Goal: Check status: Check status

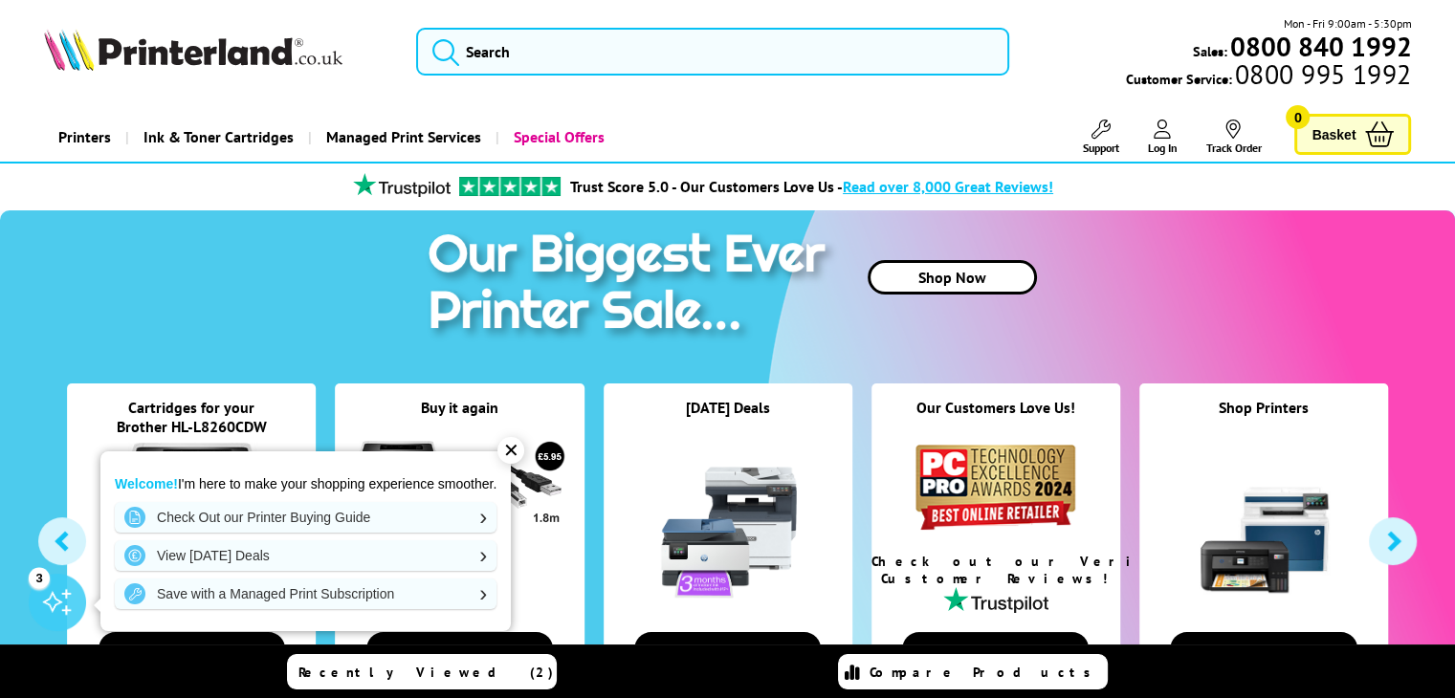
click at [191, 41] on img at bounding box center [193, 50] width 298 height 42
click at [1151, 137] on link "Log In" at bounding box center [1162, 137] width 30 height 35
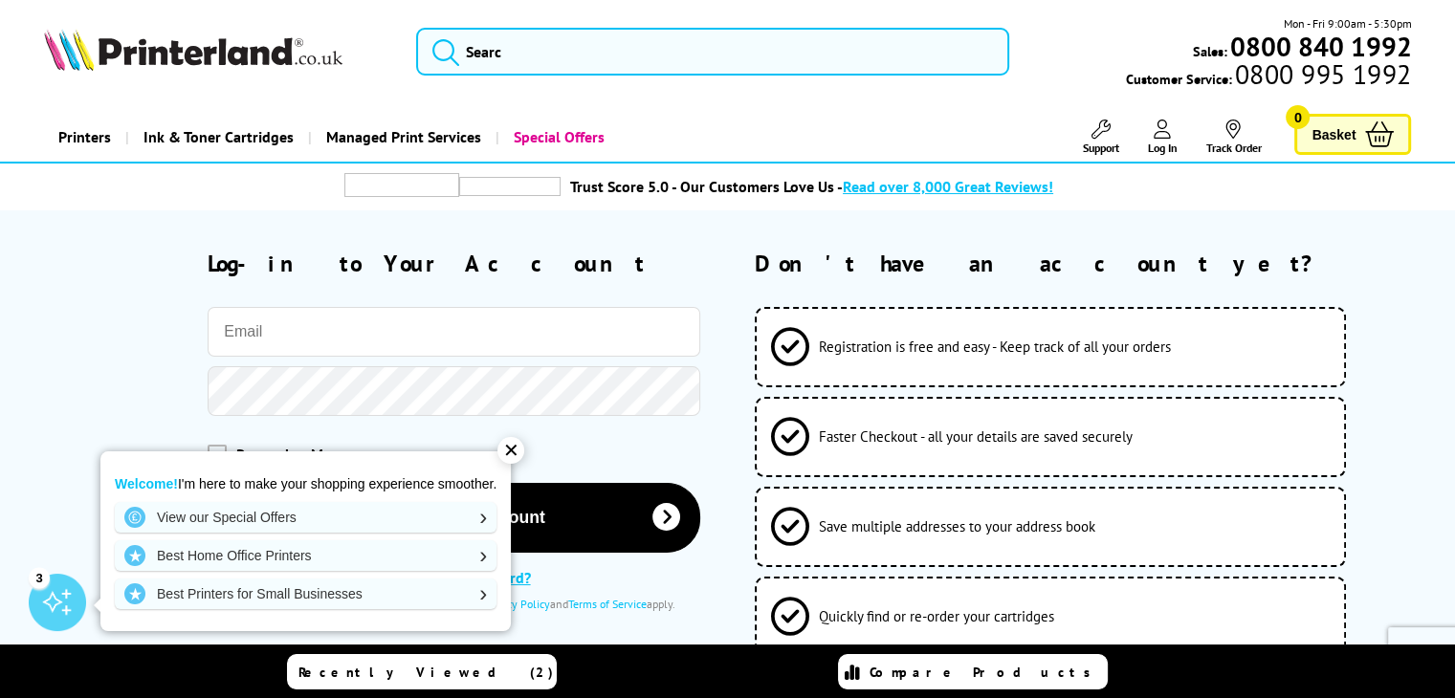
click at [327, 334] on input "email" at bounding box center [454, 332] width 493 height 50
type input "cbell@conwaygroup.co.uk"
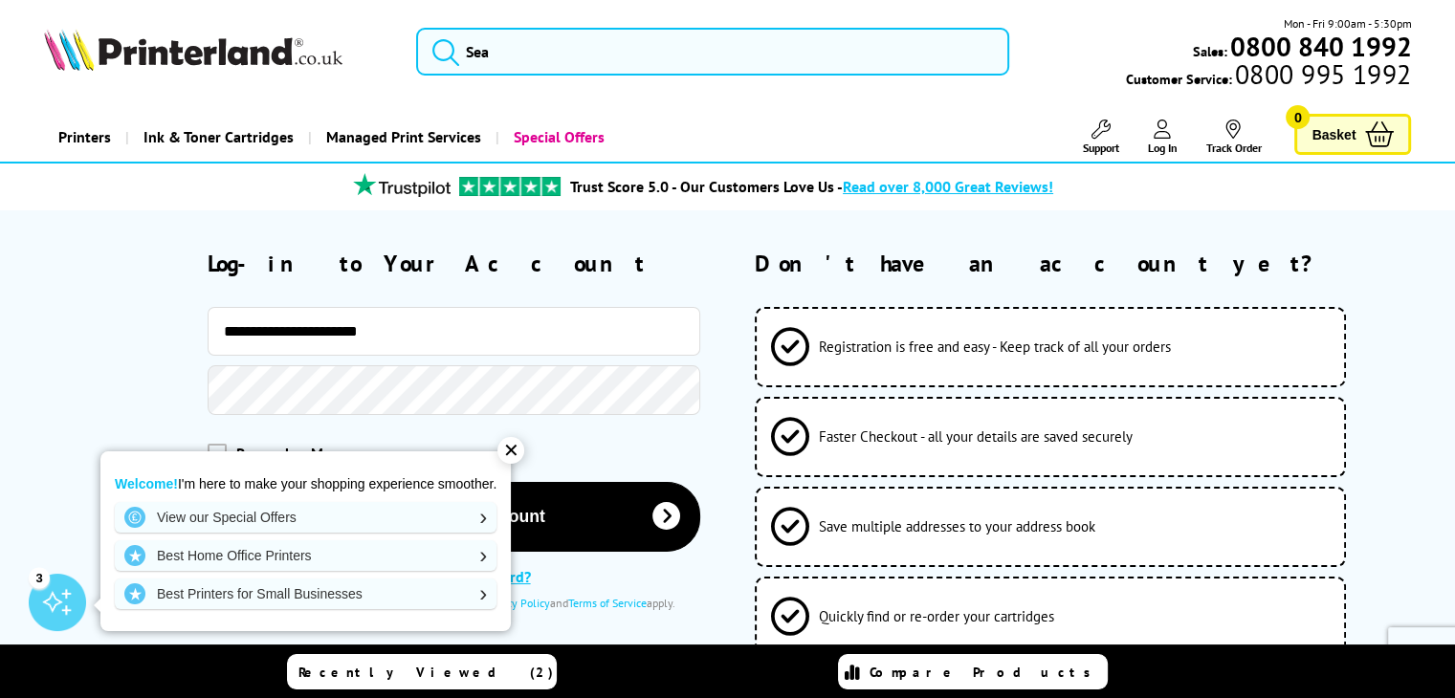
click at [208, 482] on button "Log-in to your account" at bounding box center [454, 517] width 493 height 70
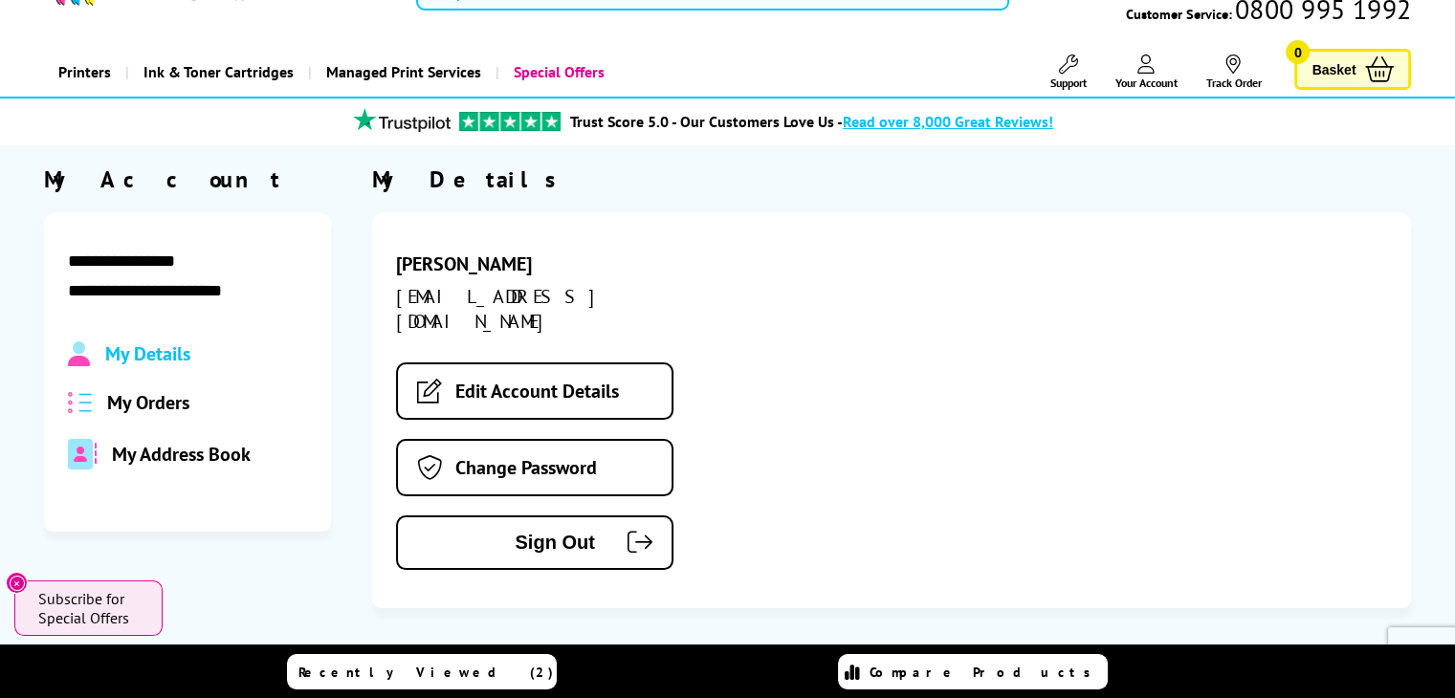
scroll to position [96, 0]
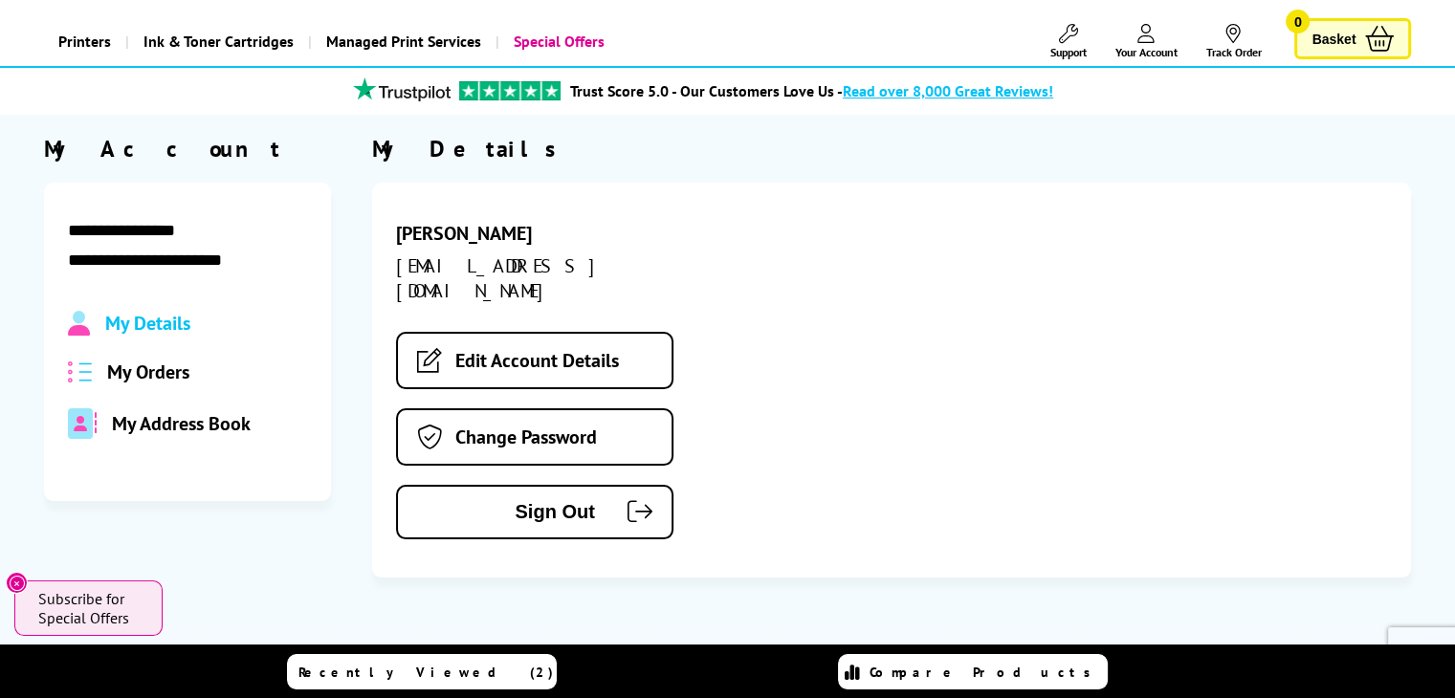
click at [132, 368] on span "My Orders" at bounding box center [148, 372] width 82 height 25
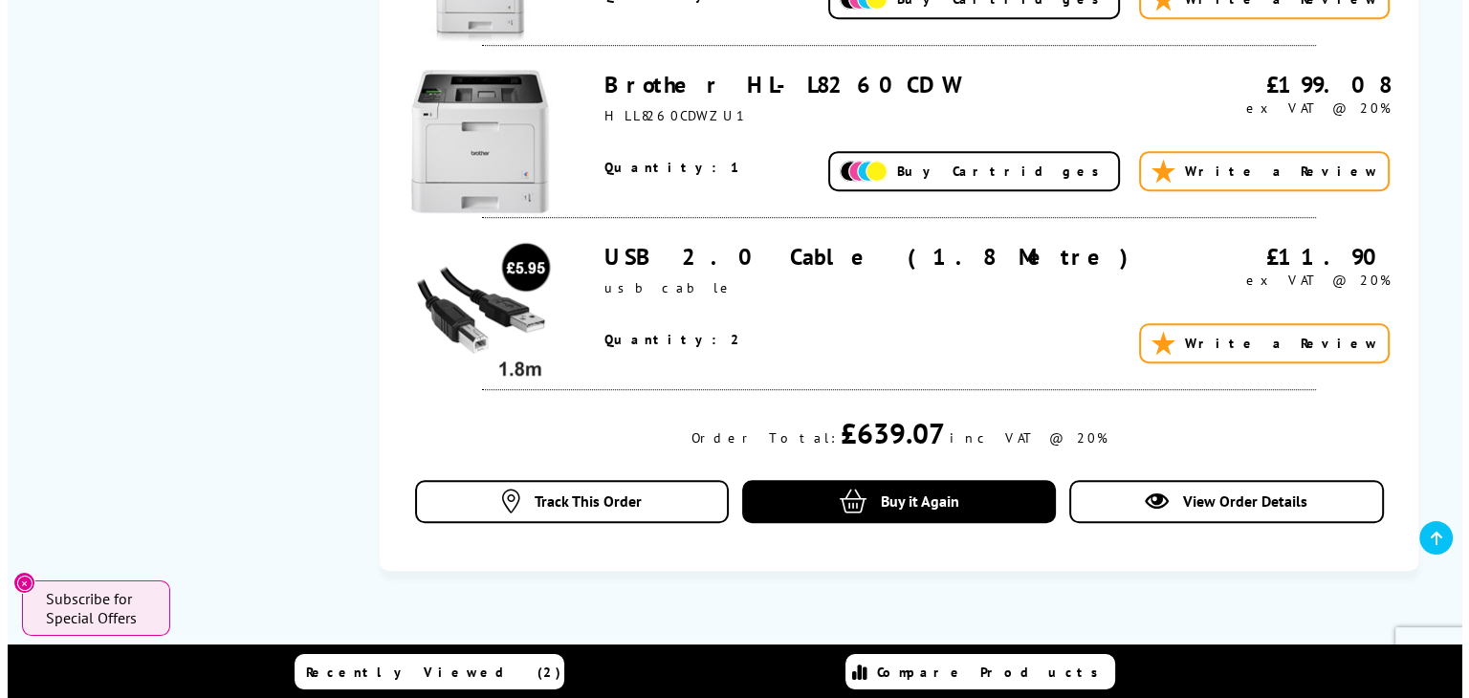
scroll to position [1148, 0]
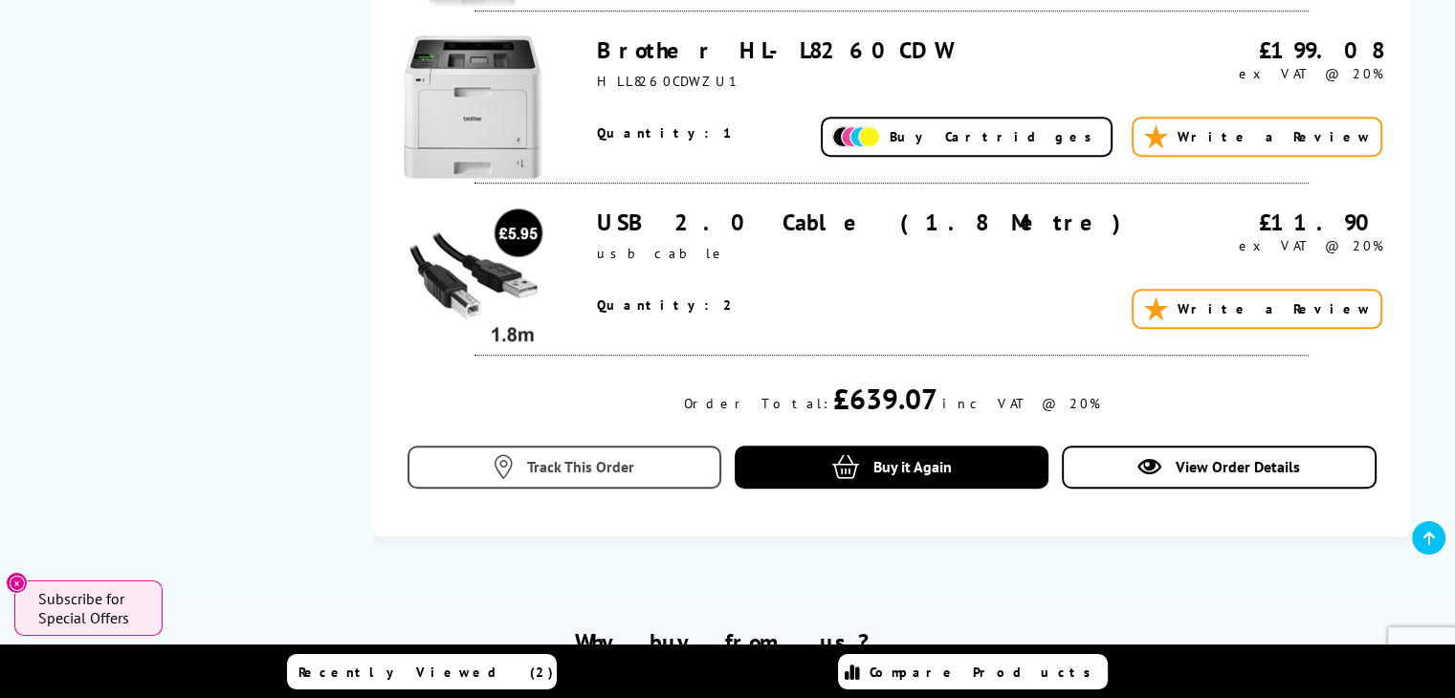
click at [589, 466] on span "Track This Order" at bounding box center [580, 466] width 107 height 19
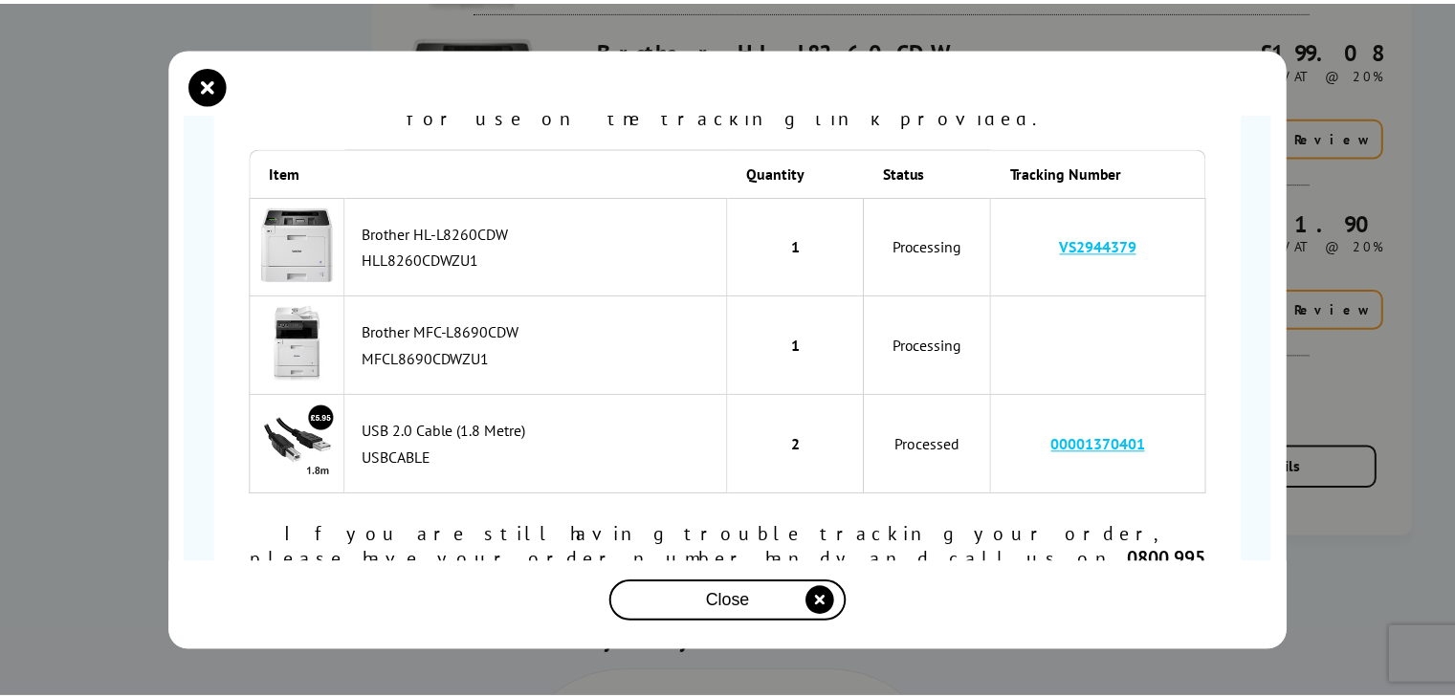
scroll to position [218, 0]
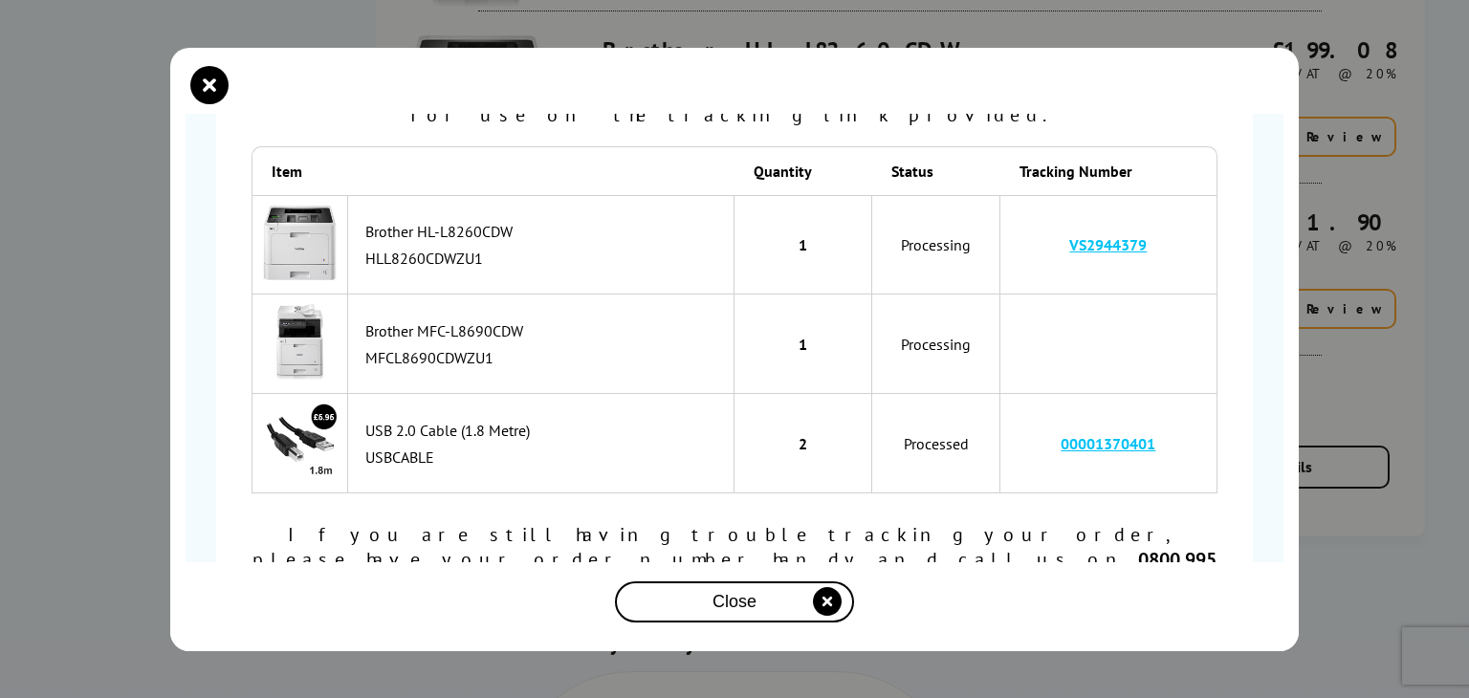
click at [1428, 330] on div "Order Number SOA2975408 is… Processing To track your item, copy the tracking nu…" at bounding box center [734, 349] width 1469 height 698
click at [1366, 388] on div "Order Number SOA2975408 is… Processing To track your item, copy the tracking nu…" at bounding box center [734, 349] width 1469 height 698
click at [203, 82] on icon "close modal" at bounding box center [209, 85] width 38 height 38
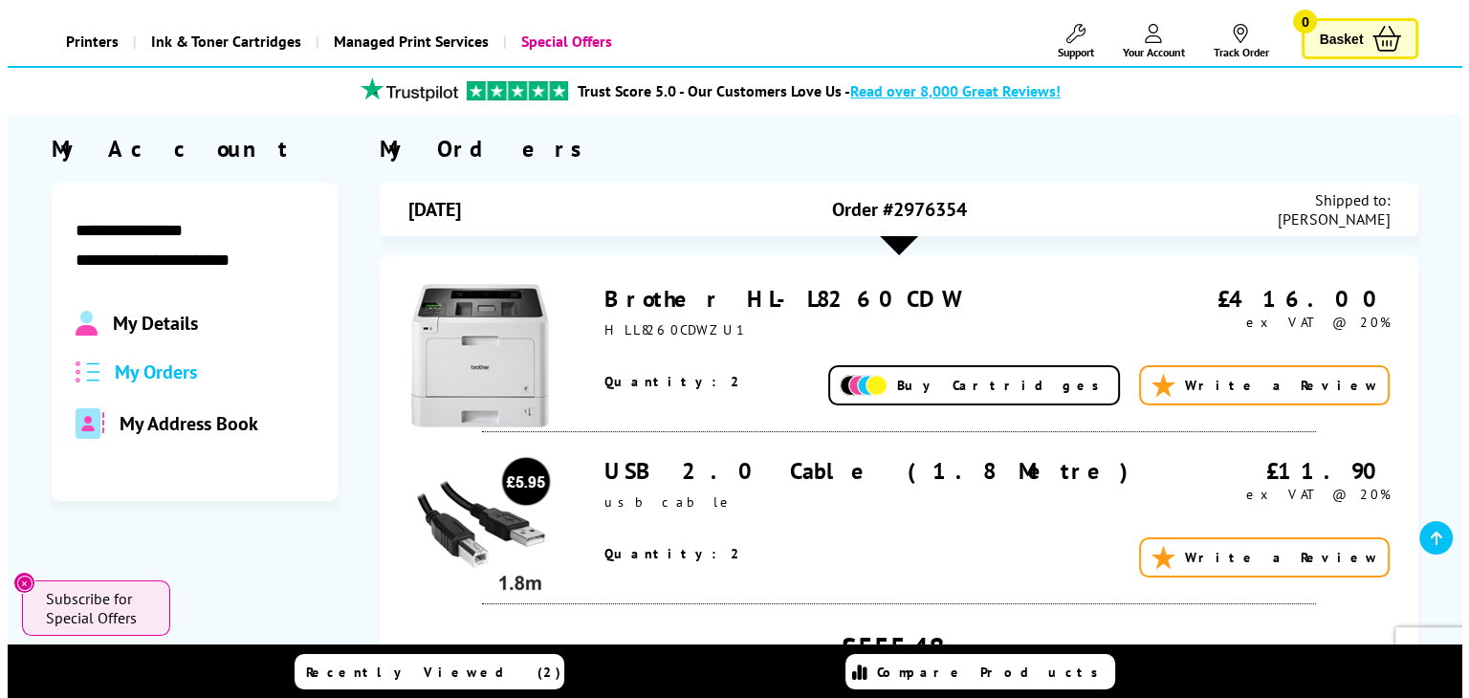
scroll to position [383, 0]
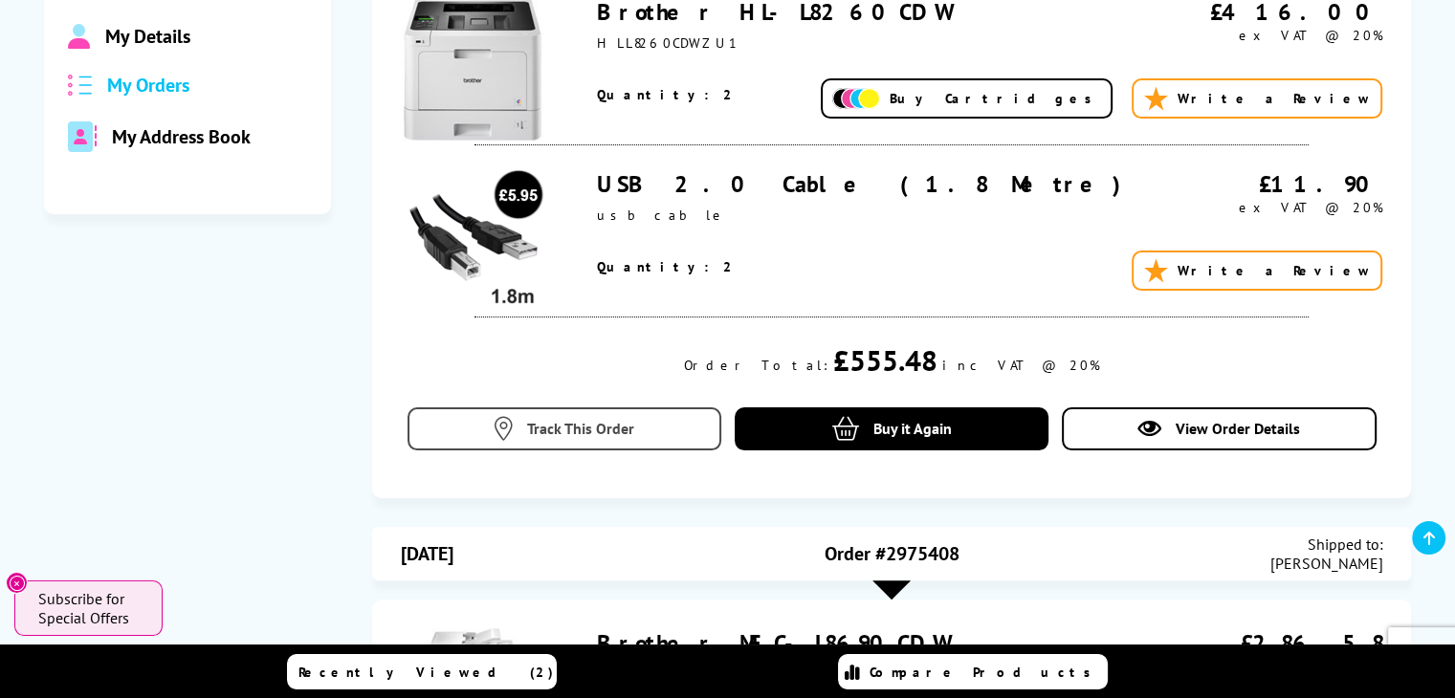
click at [598, 426] on span "Track This Order" at bounding box center [580, 428] width 107 height 19
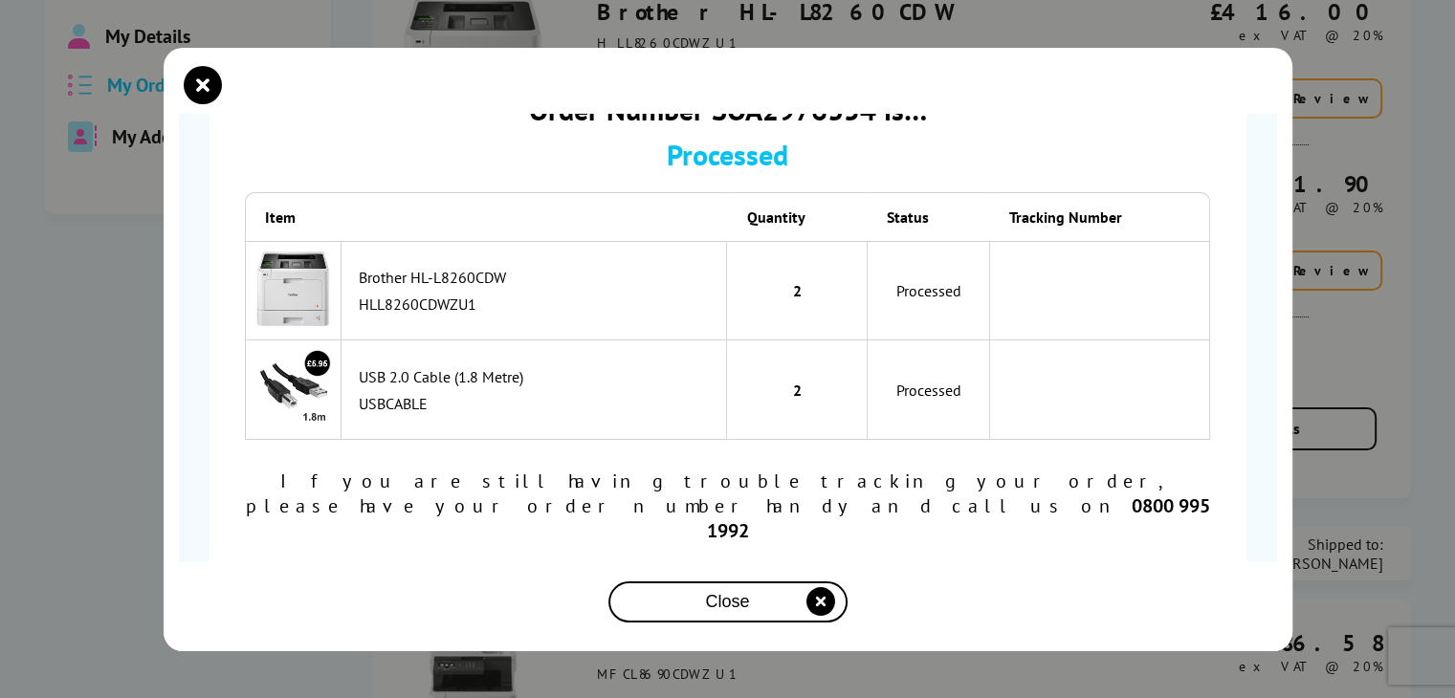
scroll to position [80, 0]
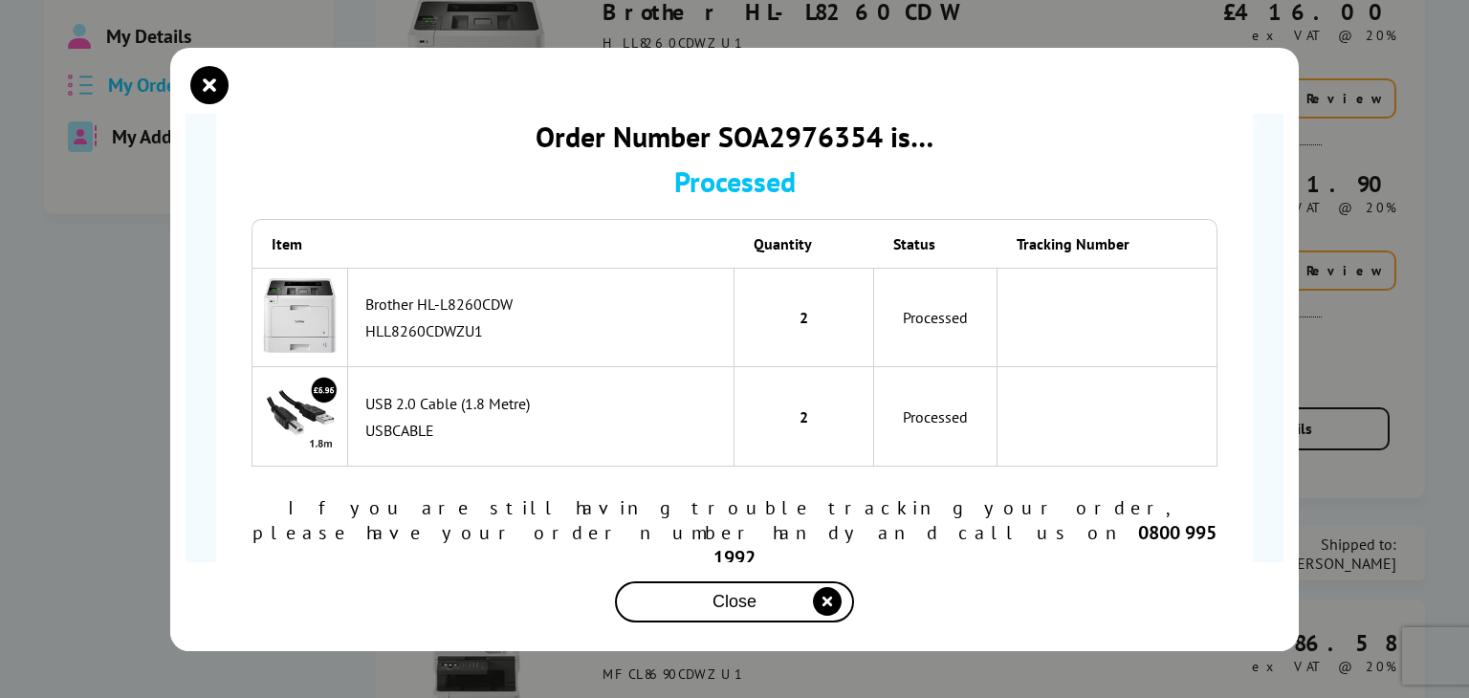
click at [60, 319] on div "Order Number SOA2976354 is… Processed Item Quantity Status Tracking Number Brot…" at bounding box center [734, 349] width 1469 height 698
click at [712, 605] on div "Close" at bounding box center [735, 601] width 224 height 35
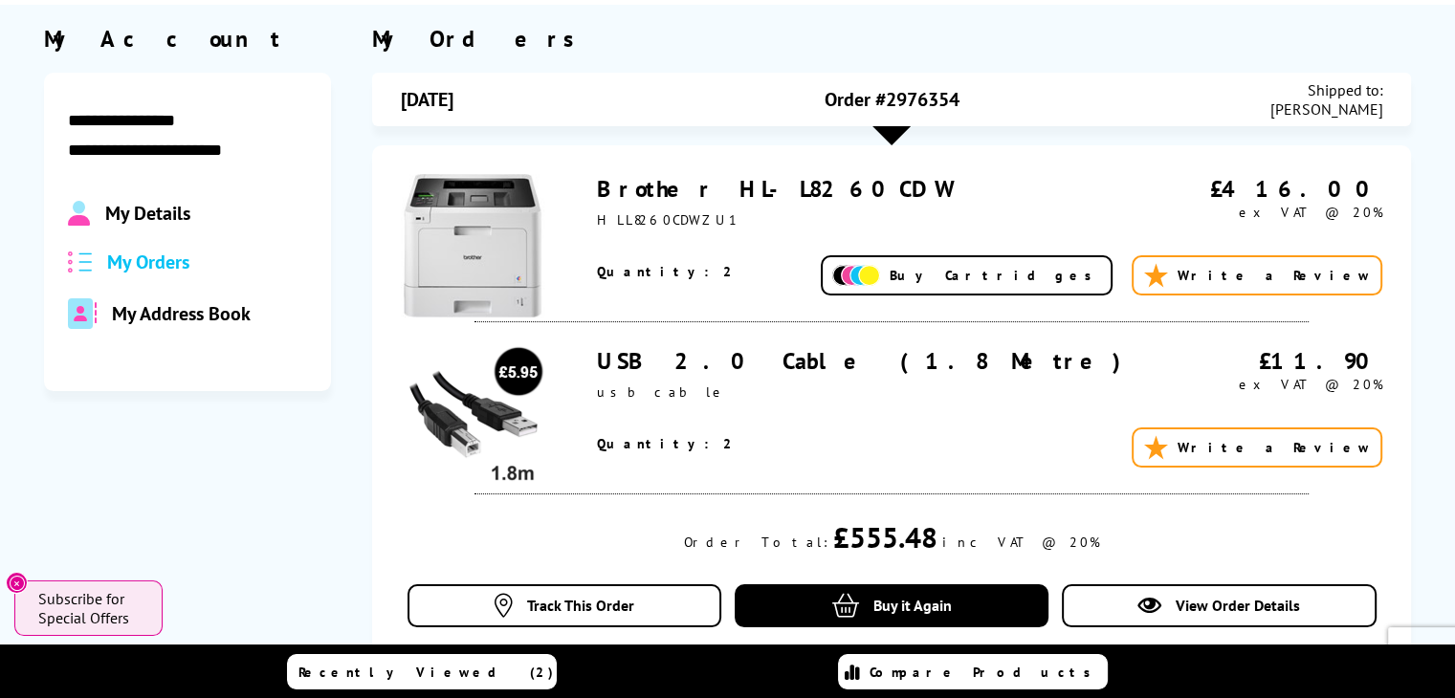
scroll to position [0, 0]
